Goal: Communication & Community: Answer question/provide support

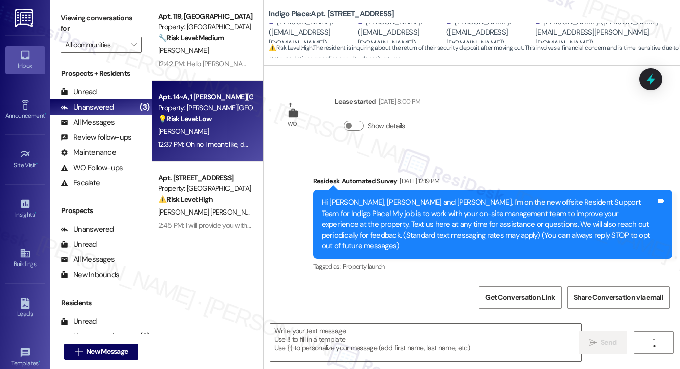
scroll to position [2649, 0]
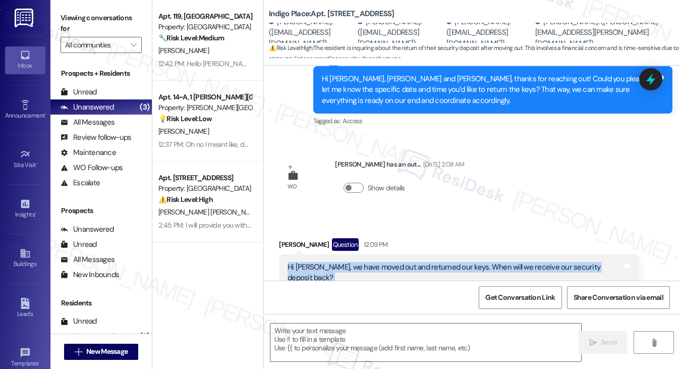
click at [390, 262] on div "Hi [PERSON_NAME], we have moved out and returned our keys. When will we receive…" at bounding box center [455, 273] width 334 height 22
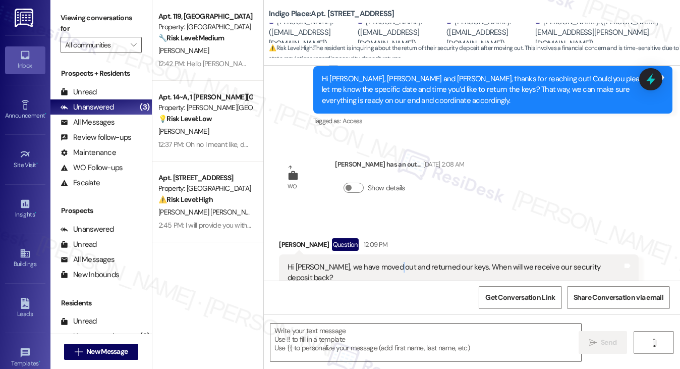
click at [390, 262] on div "Hi [PERSON_NAME], we have moved out and returned our keys. When will we receive…" at bounding box center [455, 273] width 334 height 22
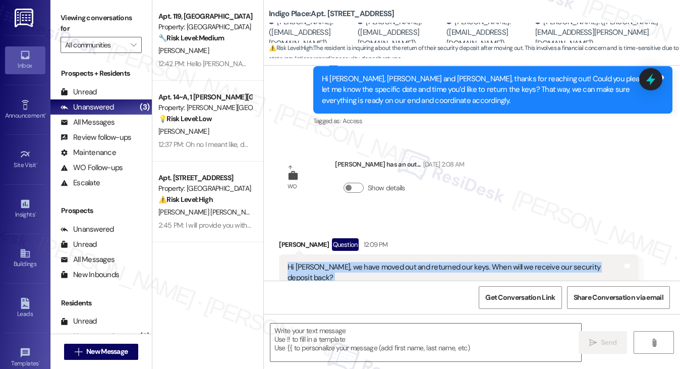
click at [390, 262] on div "Hi [PERSON_NAME], we have moved out and returned our keys. When will we receive…" at bounding box center [455, 273] width 334 height 22
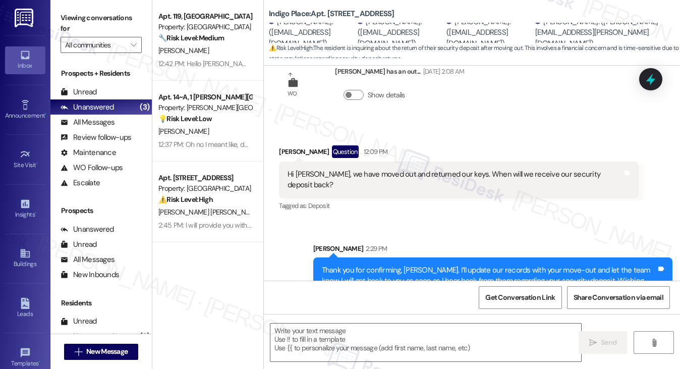
click at [388, 265] on div "Thank you for confirming, [PERSON_NAME]. I’ll update our records with your move…" at bounding box center [489, 281] width 334 height 32
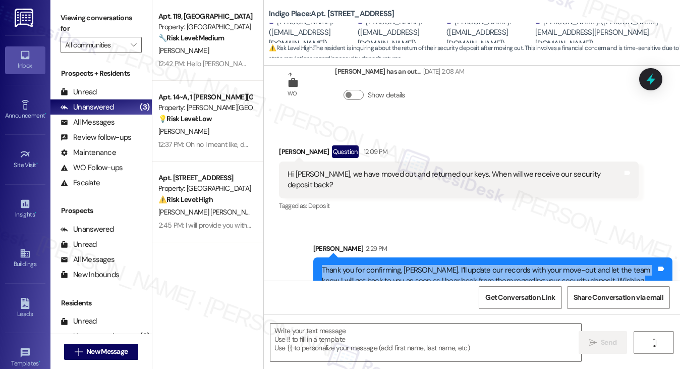
click at [388, 265] on div "Thank you for confirming, [PERSON_NAME]. I’ll update our records with your move…" at bounding box center [489, 281] width 334 height 32
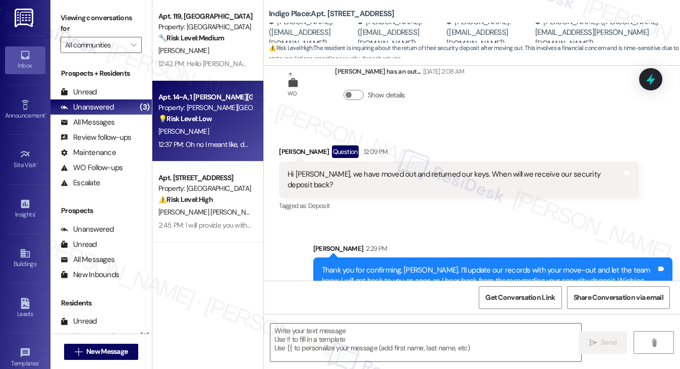
click at [214, 134] on div "[PERSON_NAME]" at bounding box center [204, 131] width 95 height 13
type textarea "Fetching suggested responses. Please feel free to read through the conversation…"
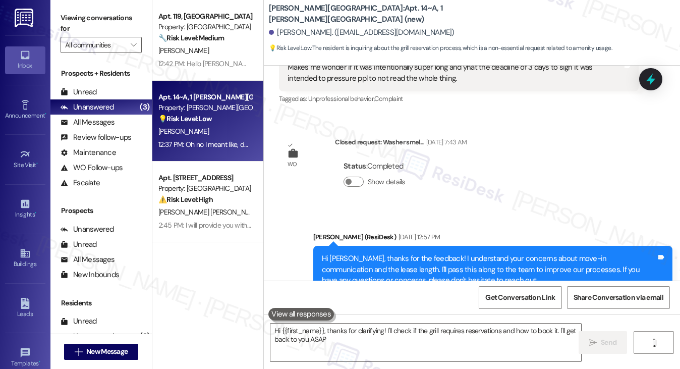
type textarea "Hi {{first_name}}, thanks for clarifying! I'll check if the grill requires rese…"
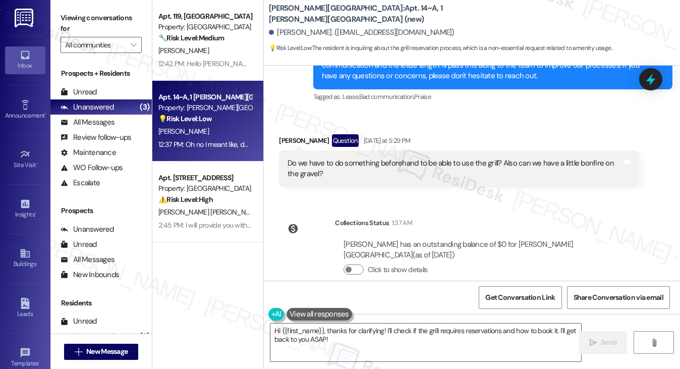
scroll to position [609, 0]
click at [477, 163] on div "Do we have to do something beforehand to be able to use the grill? Also can we …" at bounding box center [455, 169] width 334 height 22
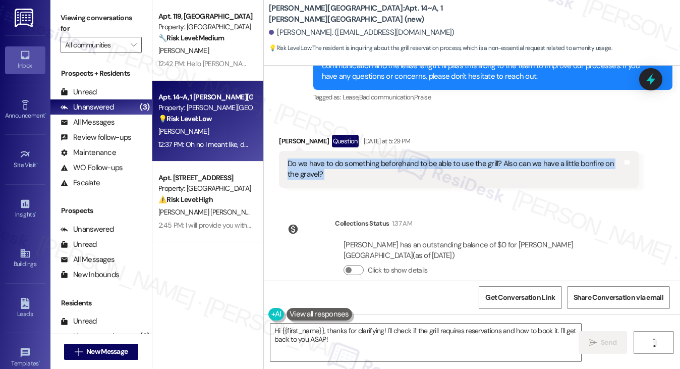
click at [477, 163] on div "Do we have to do something beforehand to be able to use the grill? Also can we …" at bounding box center [455, 169] width 334 height 22
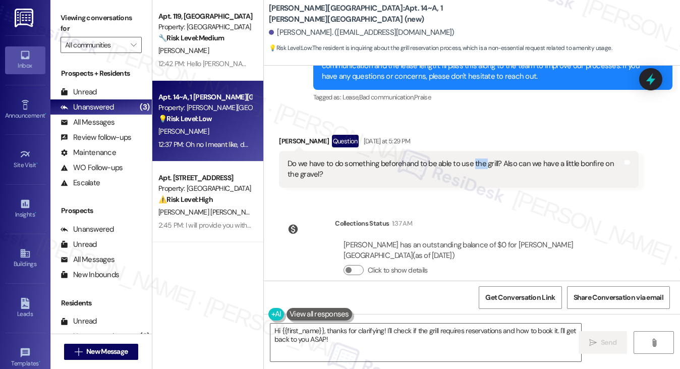
click at [477, 163] on div "Do we have to do something beforehand to be able to use the grill? Also can we …" at bounding box center [455, 169] width 334 height 22
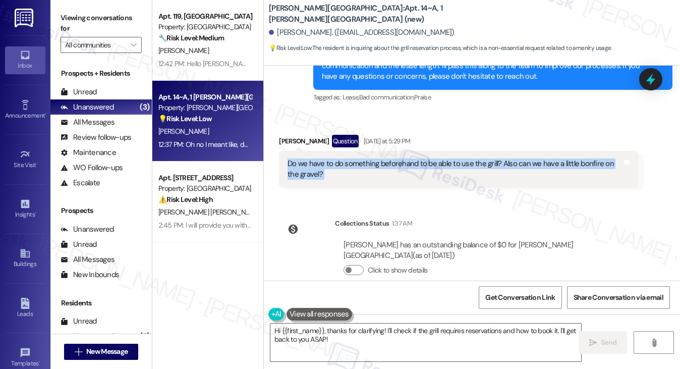
click at [477, 163] on div "Do we have to do something beforehand to be able to use the grill? Also can we …" at bounding box center [455, 169] width 334 height 22
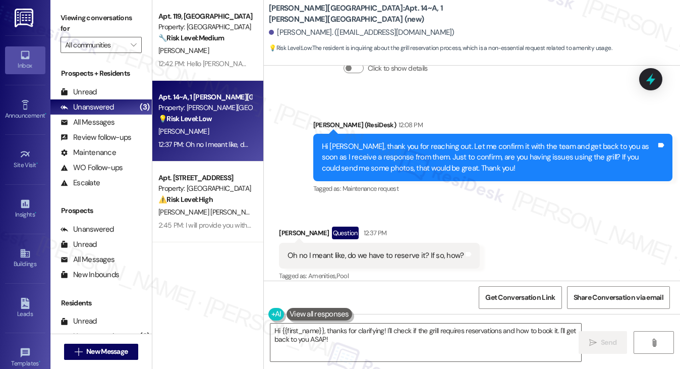
click at [447, 157] on div "Hi [PERSON_NAME], thank you for reaching out. Let me confirm it with the team a…" at bounding box center [489, 157] width 334 height 32
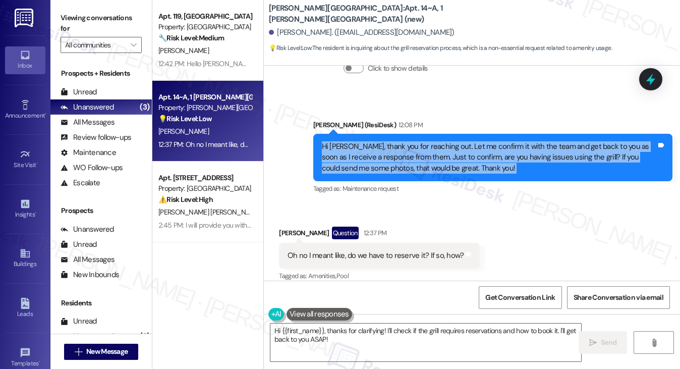
click at [447, 157] on div "Hi [PERSON_NAME], thank you for reaching out. Let me confirm it with the team a…" at bounding box center [489, 157] width 334 height 32
click at [455, 147] on div "Hi [PERSON_NAME], thank you for reaching out. Let me confirm it with the team a…" at bounding box center [489, 157] width 334 height 32
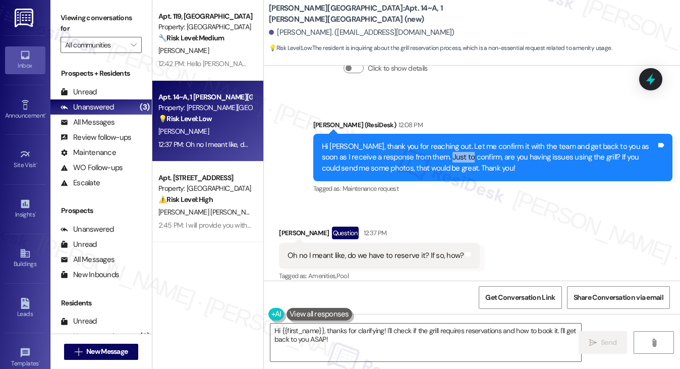
click at [455, 147] on div "Hi [PERSON_NAME], thank you for reaching out. Let me confirm it with the team a…" at bounding box center [489, 157] width 334 height 32
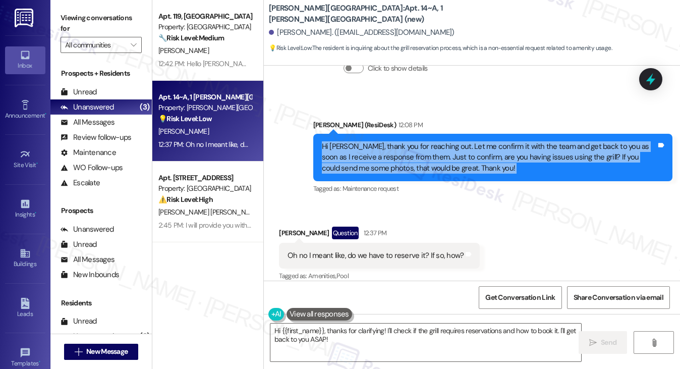
click at [455, 147] on div "Hi [PERSON_NAME], thank you for reaching out. Let me confirm it with the team a…" at bounding box center [489, 157] width 334 height 32
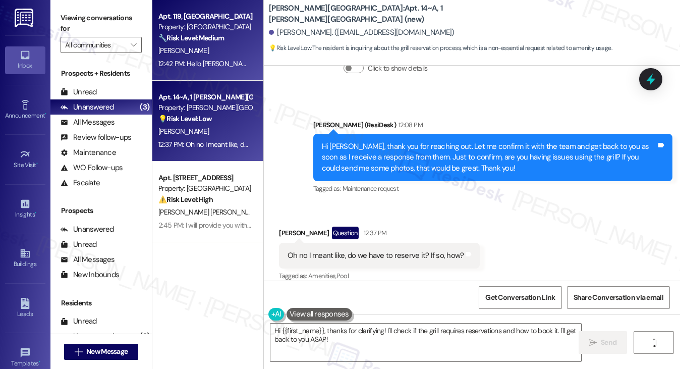
click at [214, 67] on div "12:42 PM: Hello [PERSON_NAME]! Thank you for following up with me. Everything w…" at bounding box center [663, 63] width 1010 height 9
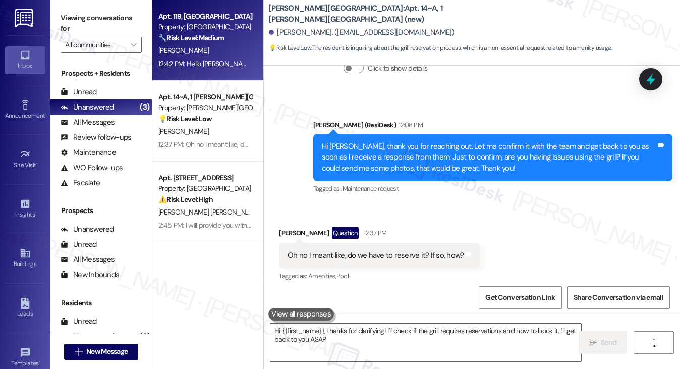
type textarea "Hi {{first_name}}, thanks for clarifying! I'll check if the grill requires rese…"
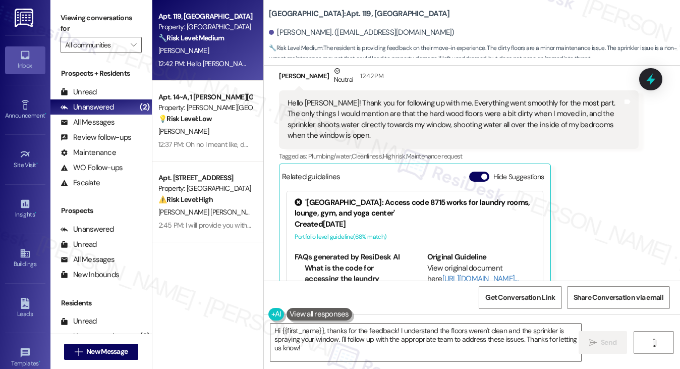
scroll to position [129, 0]
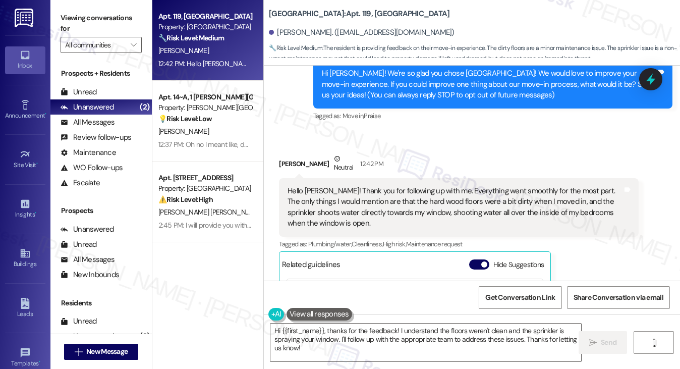
click at [363, 196] on div "Hello [PERSON_NAME]! Thank you for following up with me. Everything went smooth…" at bounding box center [455, 207] width 334 height 43
click at [362, 197] on div "Hello [PERSON_NAME]! Thank you for following up with me. Everything went smooth…" at bounding box center [455, 207] width 334 height 43
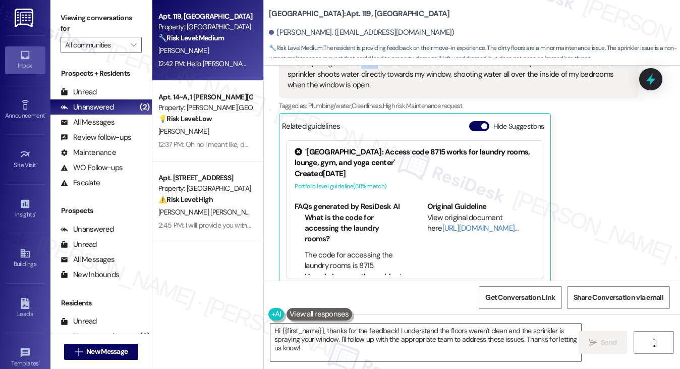
scroll to position [280, 0]
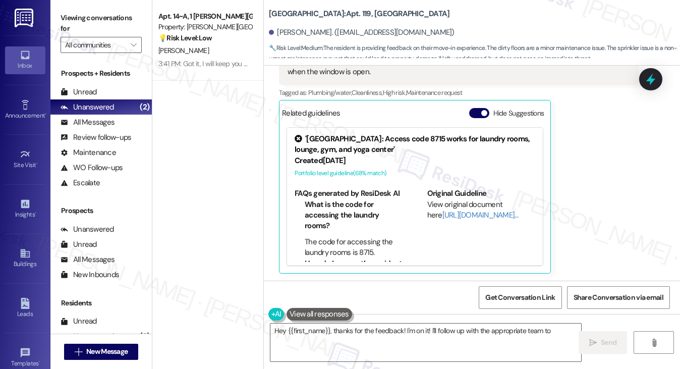
type textarea "Hey {{first_name}}, thanks for the feedback! I'm on it! I'll follow up with the…"
